Goal: Information Seeking & Learning: Learn about a topic

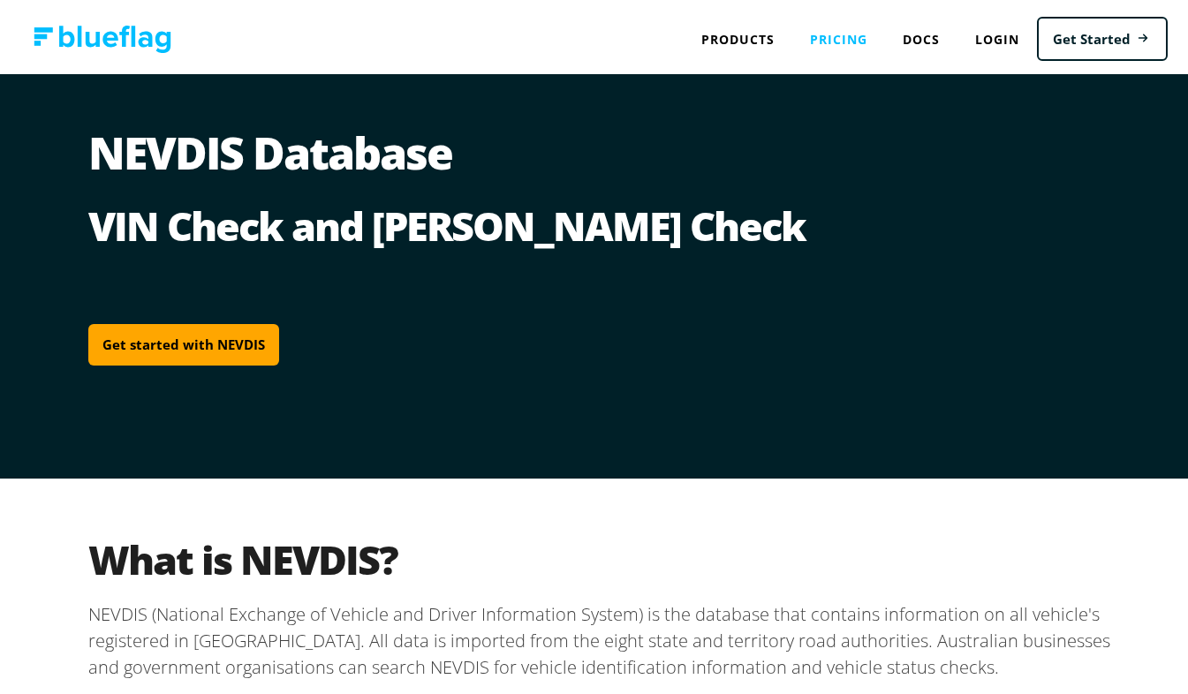
click at [827, 39] on link "Pricing" at bounding box center [838, 36] width 93 height 36
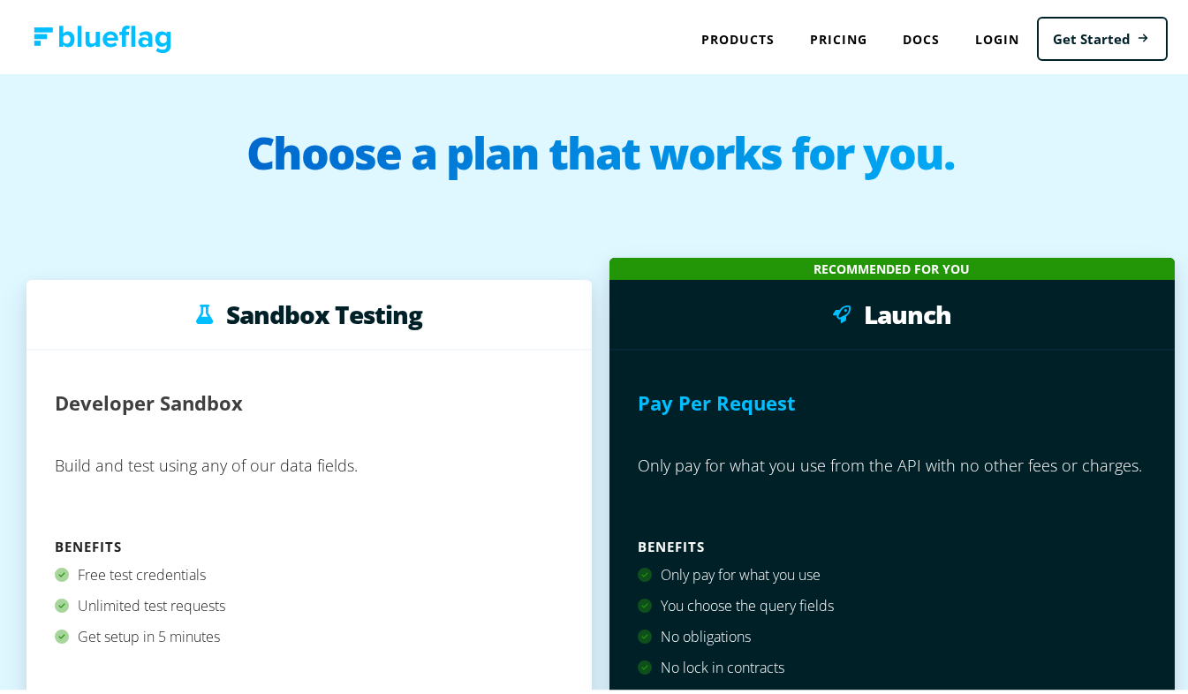
click at [827, 39] on link "Pricing" at bounding box center [838, 36] width 93 height 36
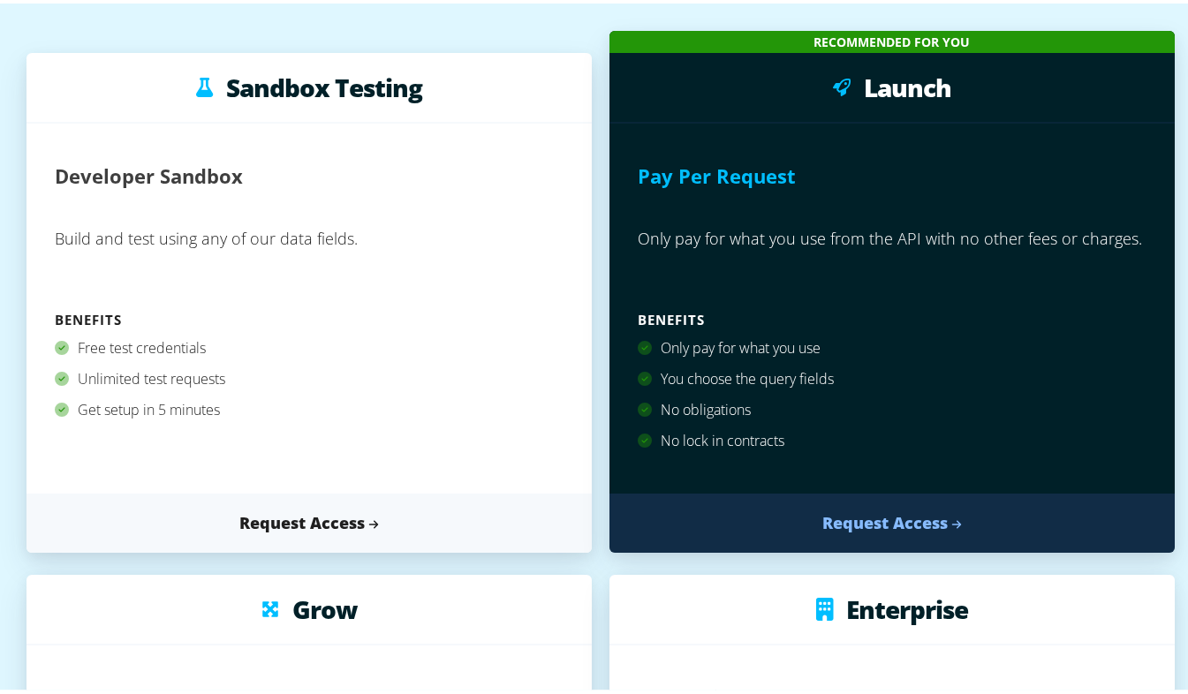
click at [565, 320] on div "Developer Sandbox Build and test using any of our data fields. Benefits Free te…" at bounding box center [308, 305] width 565 height 370
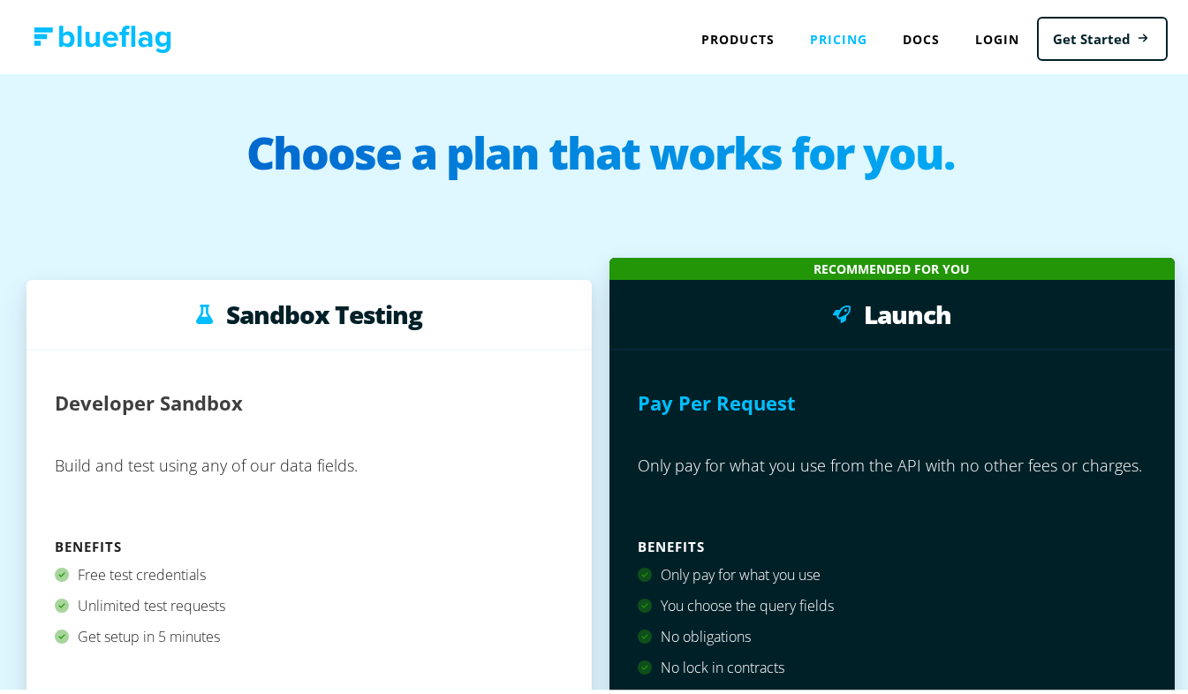
click at [817, 43] on link "Pricing" at bounding box center [838, 36] width 93 height 36
click at [824, 33] on link "Pricing" at bounding box center [838, 36] width 93 height 36
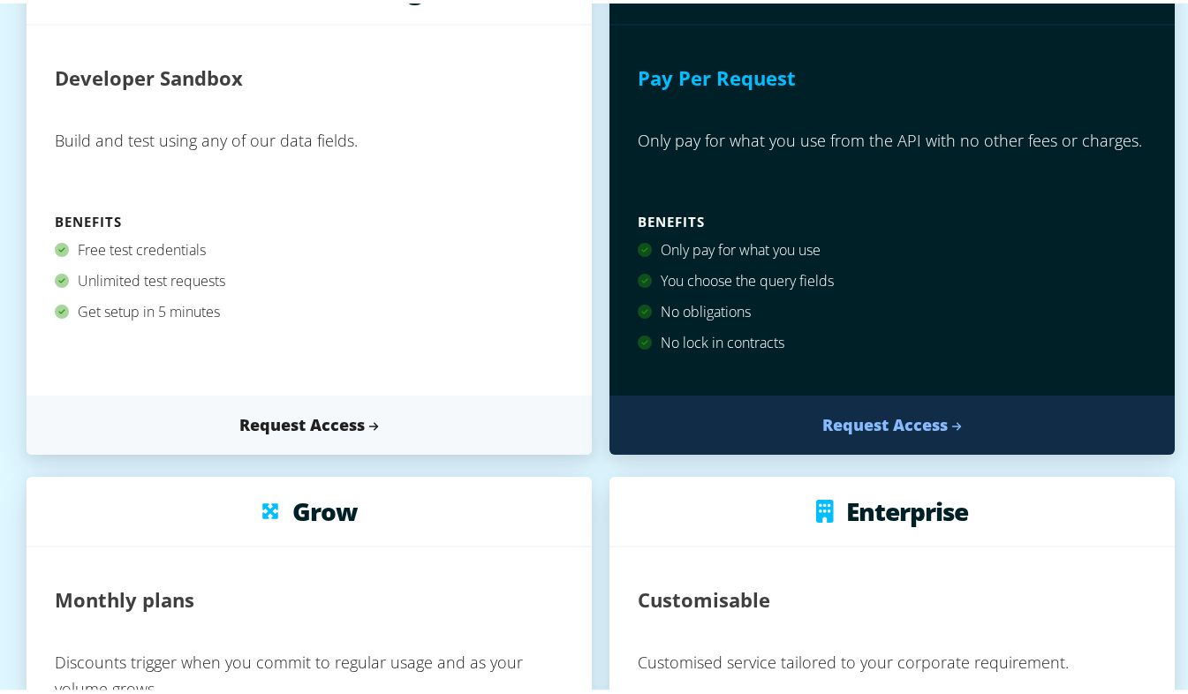
scroll to position [627, 0]
